Goal: Entertainment & Leisure: Consume media (video, audio)

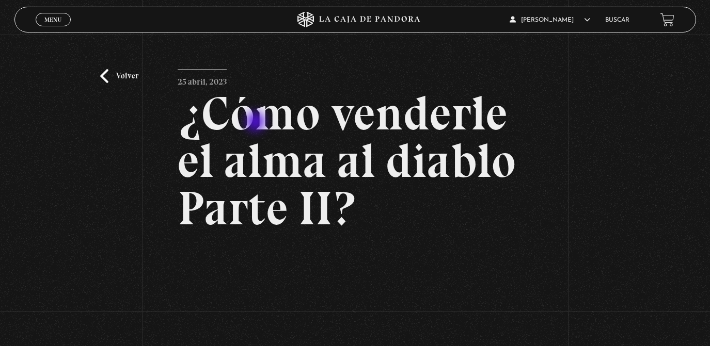
scroll to position [130, 0]
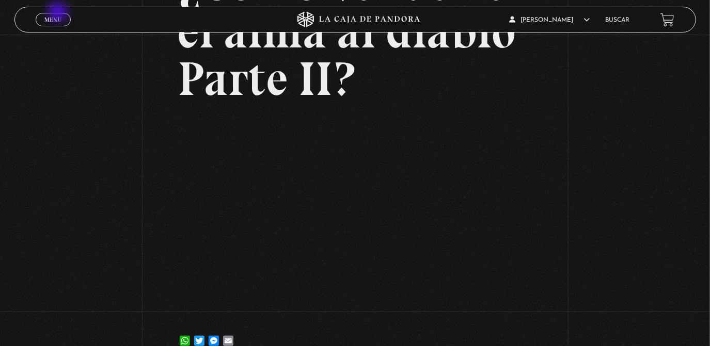
click at [59, 13] on link "Menu Cerrar" at bounding box center [53, 19] width 35 height 13
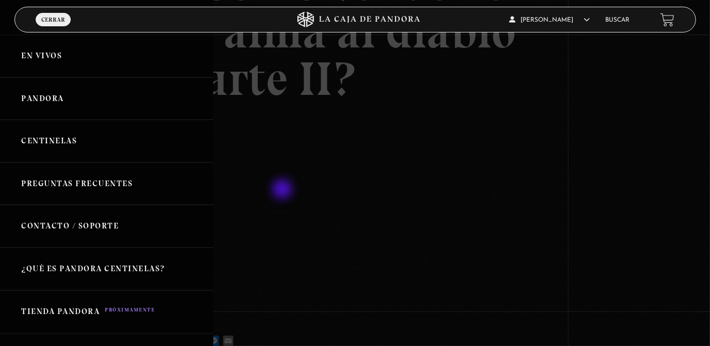
click at [283, 190] on div at bounding box center [355, 173] width 710 height 346
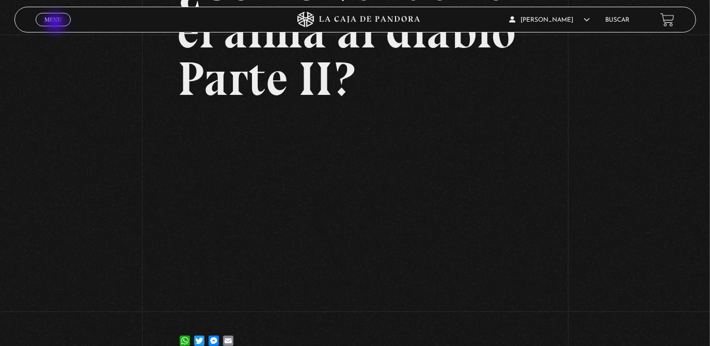
click at [56, 24] on link "Menu Cerrar" at bounding box center [53, 19] width 35 height 13
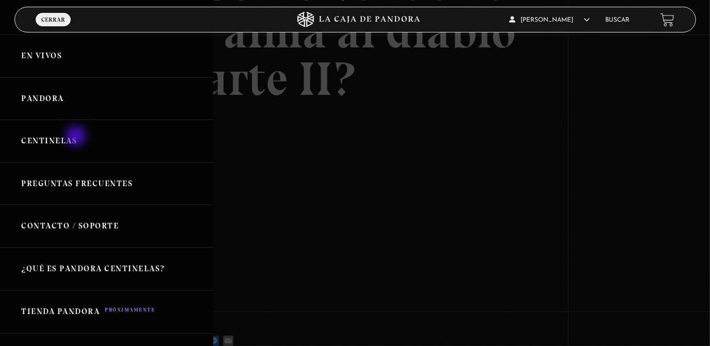
click at [77, 137] on link "Centinelas" at bounding box center [106, 141] width 213 height 43
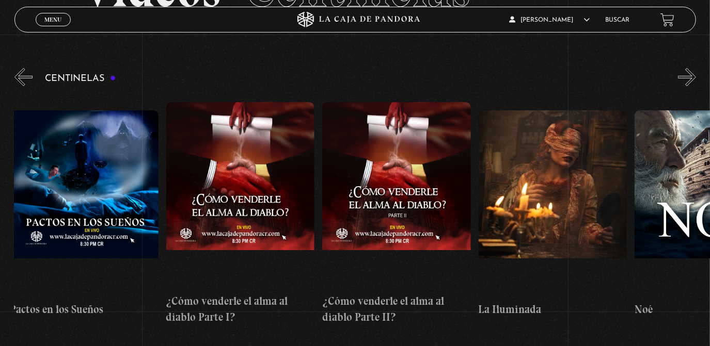
scroll to position [0, 5622]
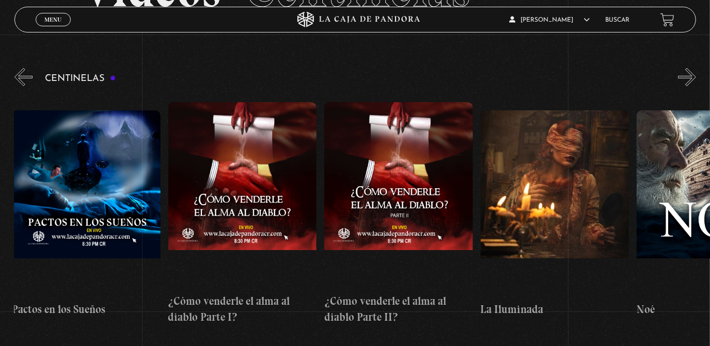
click at [392, 164] on figure at bounding box center [398, 195] width 148 height 186
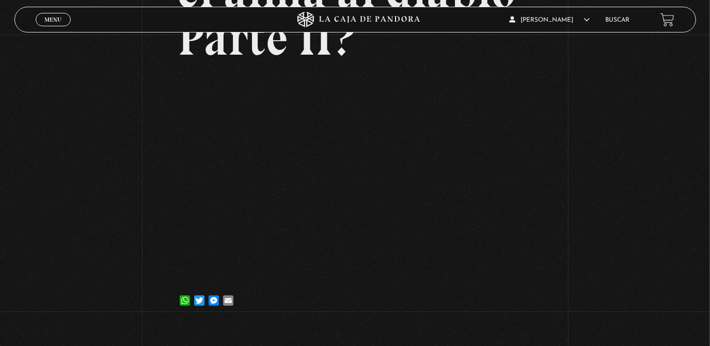
scroll to position [177, 0]
